Goal: Information Seeking & Learning: Learn about a topic

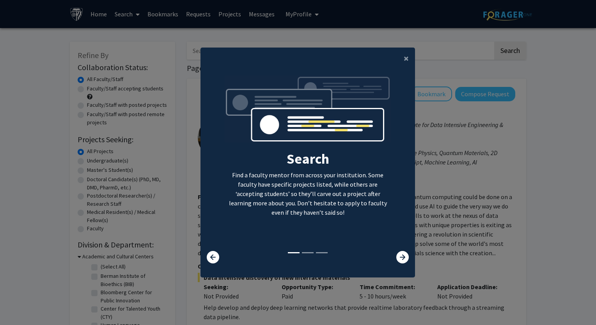
click at [407, 258] on div at bounding box center [396, 257] width 35 height 12
click at [398, 258] on icon at bounding box center [402, 257] width 12 height 12
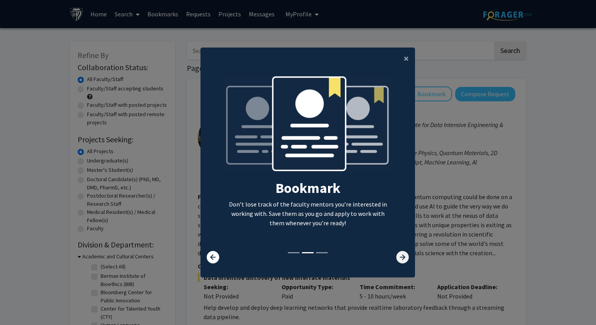
click at [398, 257] on icon at bounding box center [402, 257] width 12 height 12
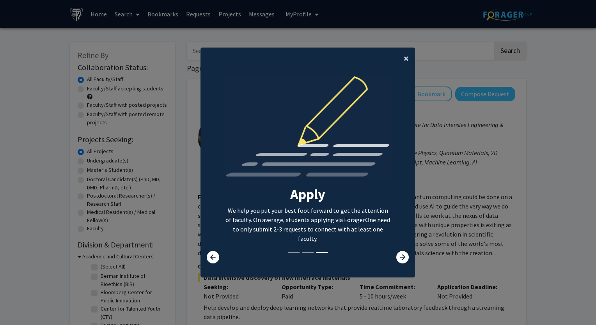
click at [404, 57] on span "×" at bounding box center [405, 58] width 5 height 12
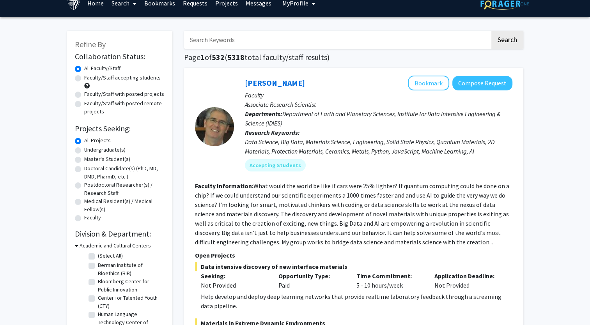
scroll to position [11, 0]
click at [115, 150] on label "Undergraduate(s)" at bounding box center [104, 150] width 41 height 8
click at [89, 150] on input "Undergraduate(s)" at bounding box center [86, 148] width 5 height 5
radio input "true"
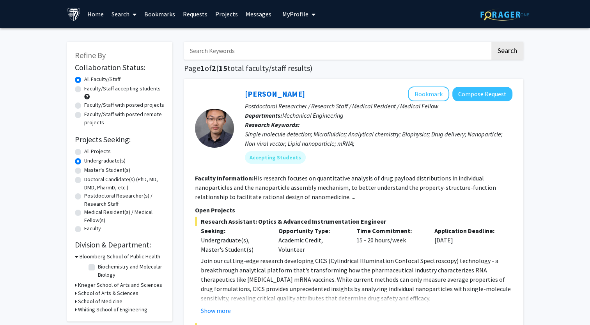
click at [113, 168] on label "Master's Student(s)" at bounding box center [107, 170] width 46 height 8
click at [89, 168] on input "Master's Student(s)" at bounding box center [86, 168] width 5 height 5
radio input "true"
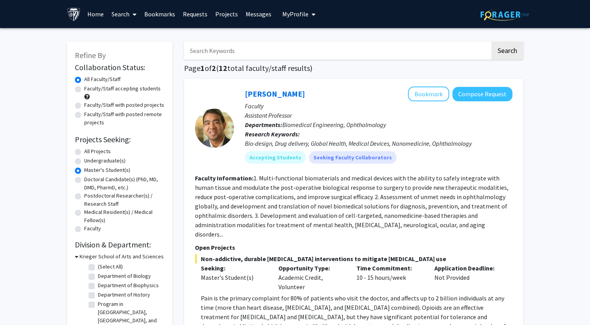
click at [141, 88] on label "Faculty/Staff accepting students" at bounding box center [122, 89] width 76 height 8
click at [89, 88] on input "Faculty/Staff accepting students" at bounding box center [86, 87] width 5 height 5
radio input "true"
click at [237, 53] on input "Search Keywords" at bounding box center [337, 51] width 306 height 18
type input "intel"
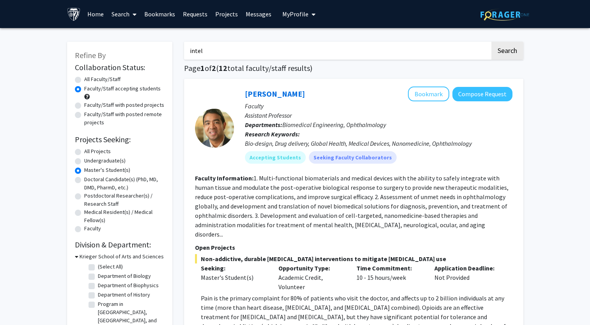
click at [491, 42] on button "Search" at bounding box center [507, 51] width 32 height 18
radio input "true"
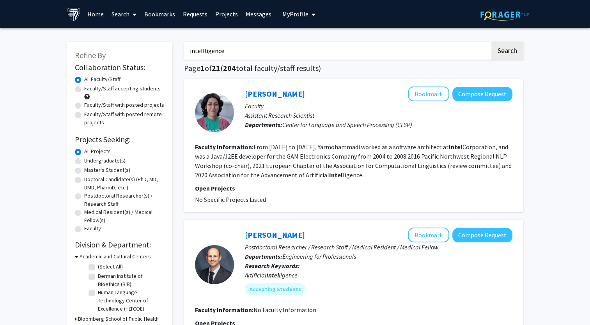
click at [491, 42] on button "Search" at bounding box center [507, 51] width 32 height 18
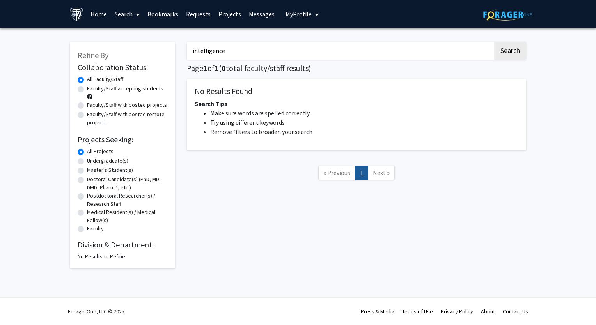
type input "intelligence"
click at [494, 42] on button "Search" at bounding box center [510, 51] width 32 height 18
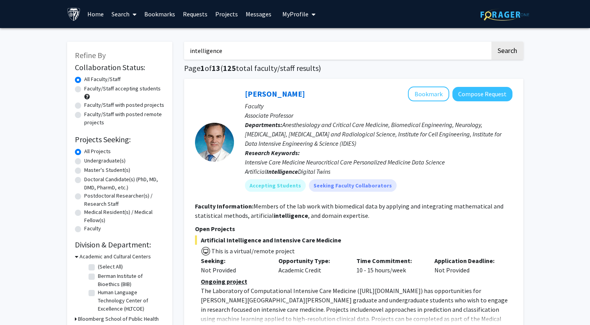
click at [124, 87] on label "Faculty/Staff accepting students" at bounding box center [122, 89] width 76 height 8
click at [89, 87] on input "Faculty/Staff accepting students" at bounding box center [86, 87] width 5 height 5
radio input "true"
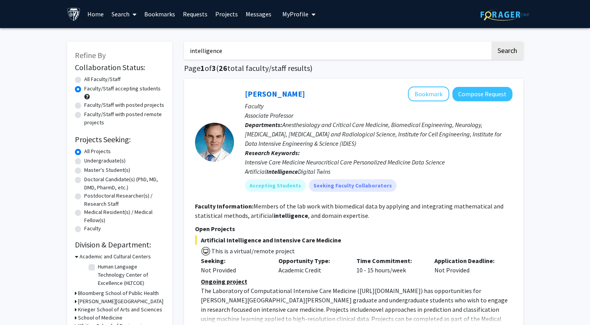
click at [258, 51] on input "intelligence" at bounding box center [337, 51] width 306 height 18
type input "intelligence analysis"
click at [491, 42] on button "Search" at bounding box center [507, 51] width 32 height 18
radio input "true"
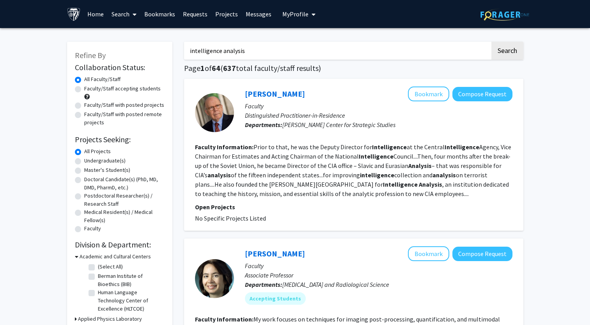
click at [115, 91] on label "Faculty/Staff accepting students" at bounding box center [122, 89] width 76 height 8
click at [89, 90] on input "Faculty/Staff accepting students" at bounding box center [86, 87] width 5 height 5
radio input "true"
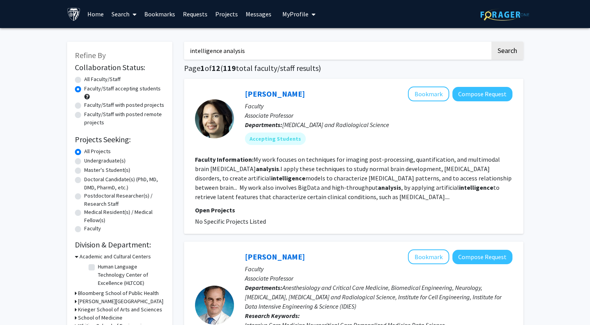
click at [113, 170] on label "Master's Student(s)" at bounding box center [107, 170] width 46 height 8
click at [89, 170] on input "Master's Student(s)" at bounding box center [86, 168] width 5 height 5
radio input "true"
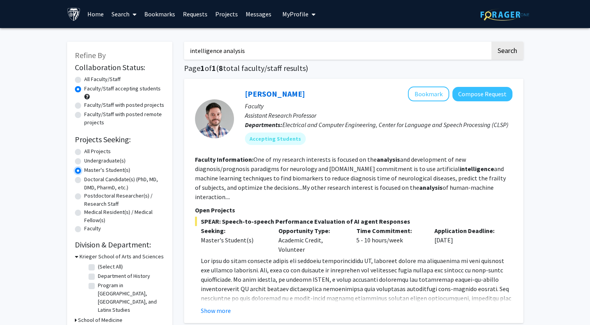
scroll to position [2, 0]
